Goal: Use online tool/utility: Utilize a website feature to perform a specific function

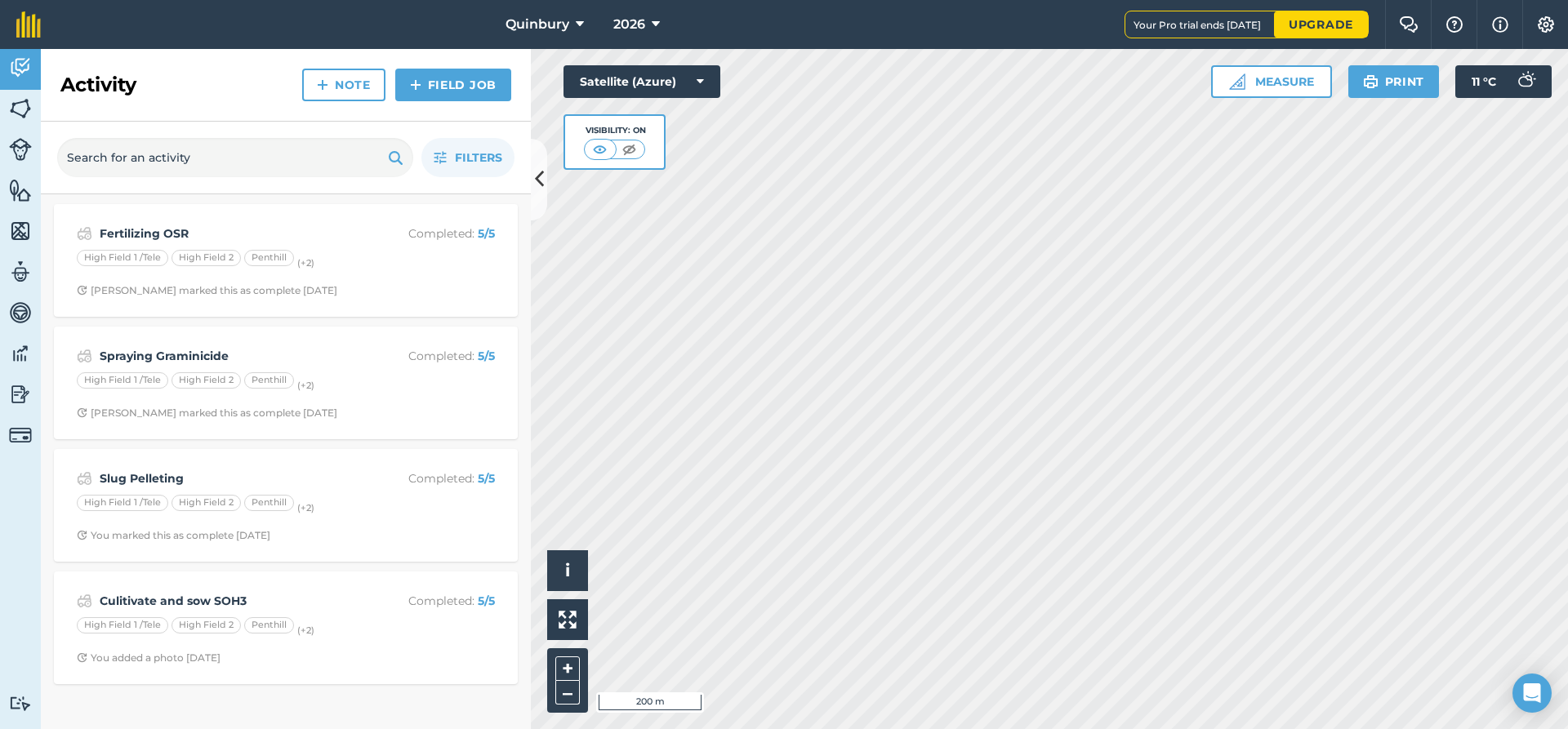
click at [591, 31] on div "2026" at bounding box center [636, 24] width 91 height 49
click at [568, 22] on button "Quinbury" at bounding box center [545, 24] width 91 height 49
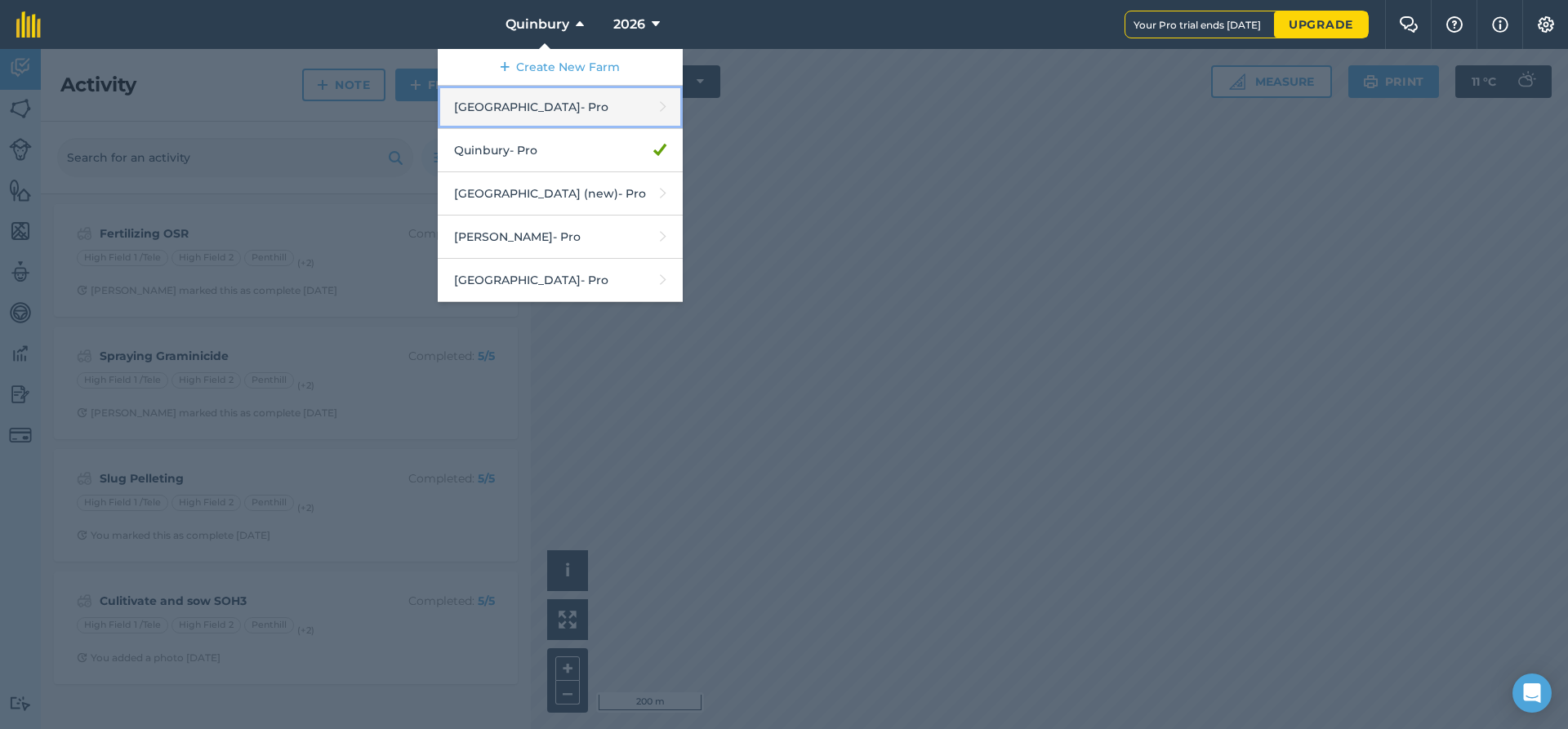
click at [545, 117] on link "Hyde Hall - Pro" at bounding box center [560, 107] width 245 height 43
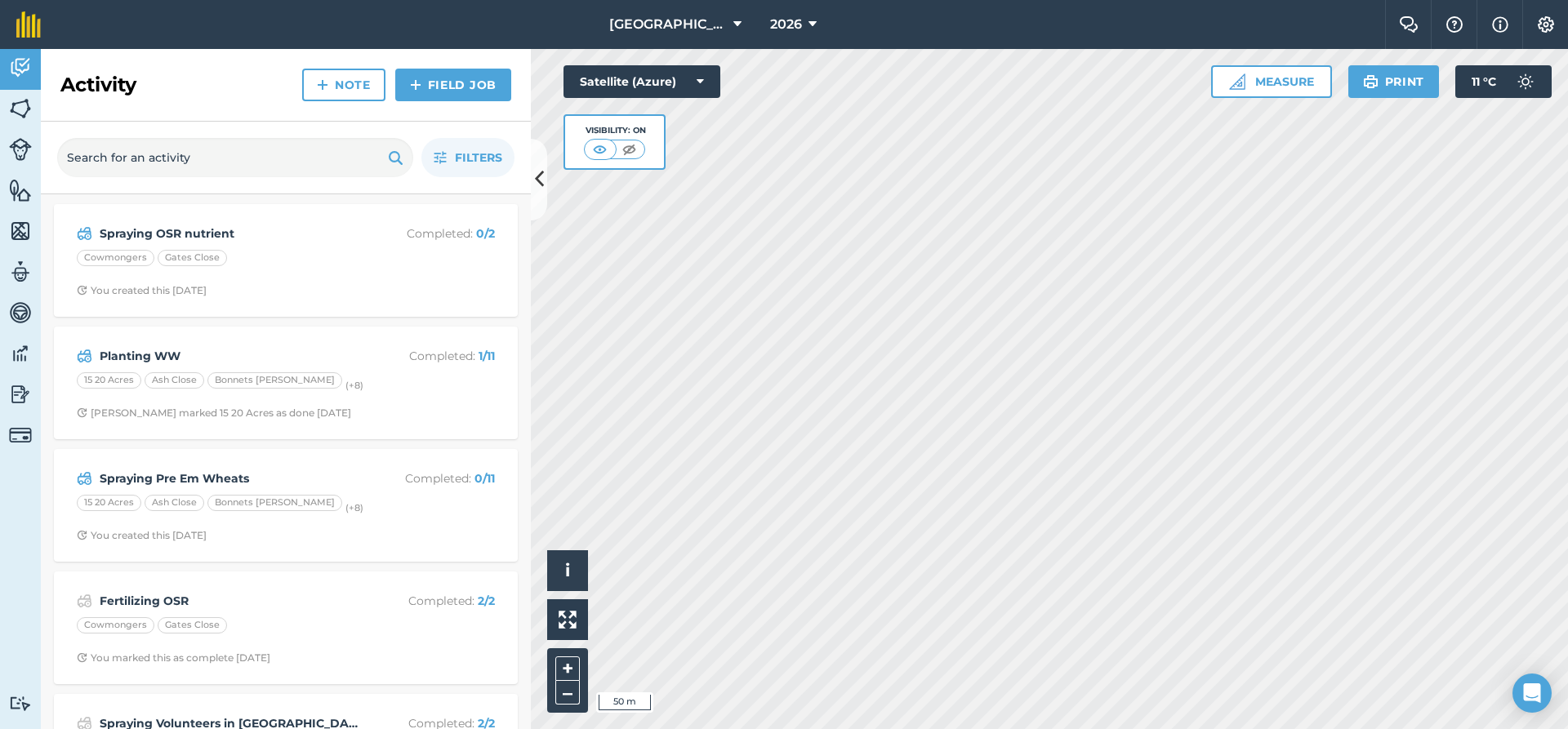
click at [1376, 728] on html "[GEOGRAPHIC_DATA] 2026 Farm Chat Help Info Settings [GEOGRAPHIC_DATA] - 2026 Re…" at bounding box center [784, 364] width 1568 height 729
click at [1272, 75] on button "Measure" at bounding box center [1272, 81] width 121 height 32
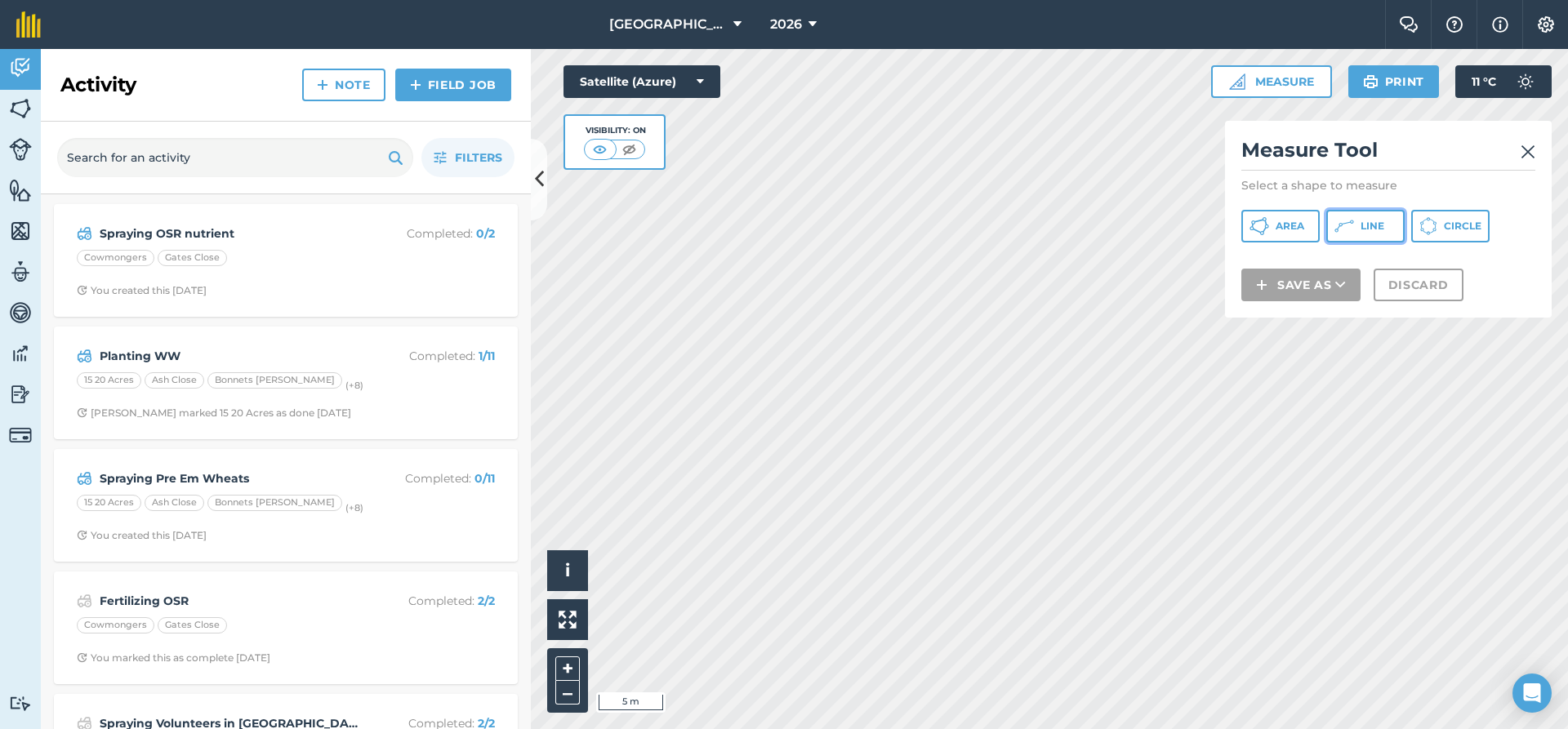
click at [1372, 228] on span "Line" at bounding box center [1372, 226] width 24 height 13
